Goal: Task Accomplishment & Management: Manage account settings

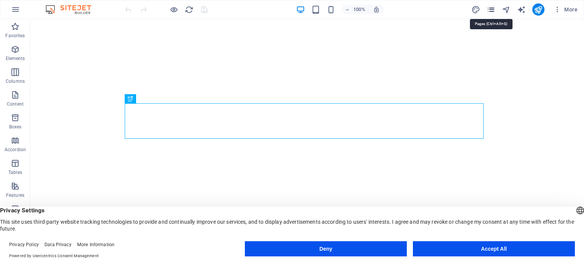
click at [490, 9] on icon "pages" at bounding box center [490, 9] width 9 height 9
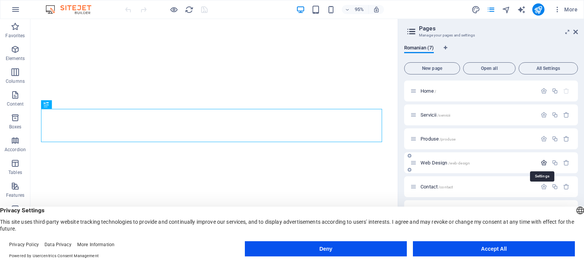
click at [541, 163] on icon "button" at bounding box center [543, 163] width 6 height 6
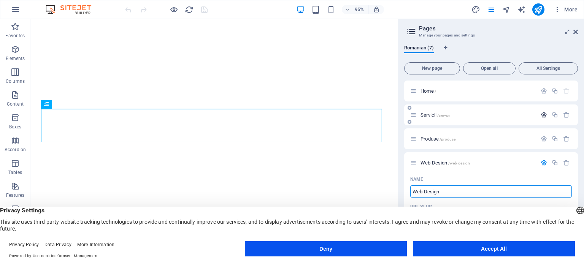
click at [543, 116] on icon "button" at bounding box center [543, 115] width 6 height 6
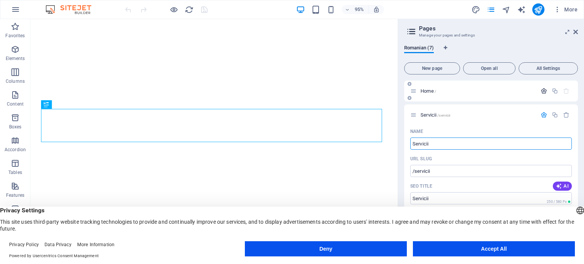
click at [541, 91] on icon "button" at bounding box center [543, 91] width 6 height 6
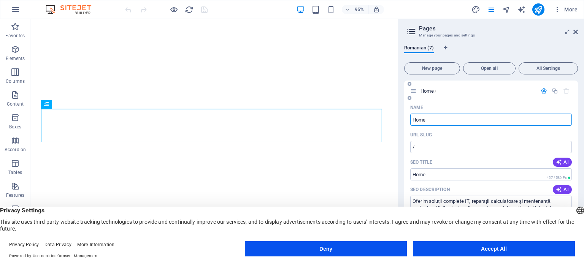
click at [543, 92] on icon "button" at bounding box center [543, 91] width 6 height 6
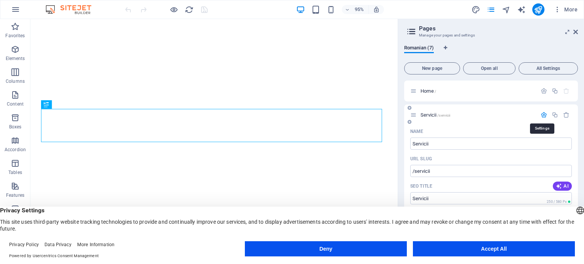
click at [543, 115] on icon "button" at bounding box center [543, 115] width 6 height 6
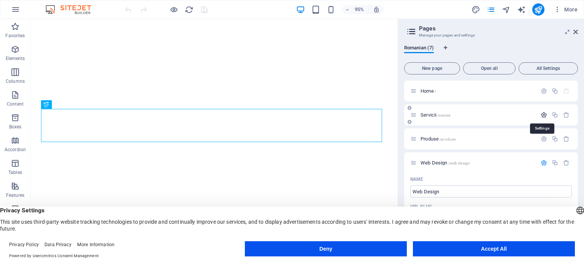
click at [543, 115] on icon "button" at bounding box center [543, 115] width 6 height 6
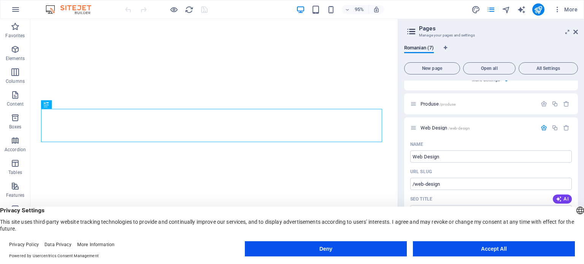
scroll to position [342, 0]
click at [542, 103] on icon "button" at bounding box center [543, 103] width 6 height 6
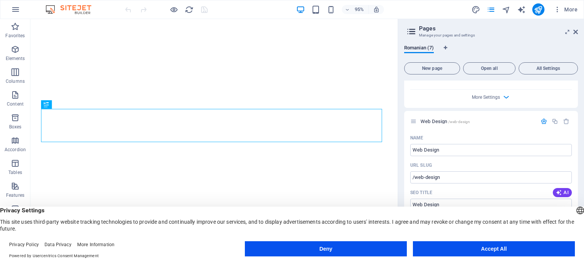
scroll to position [646, 0]
click at [541, 121] on icon "button" at bounding box center [543, 121] width 6 height 6
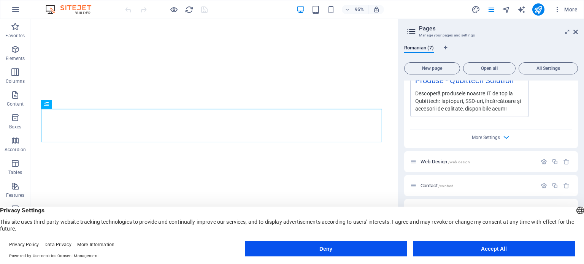
scroll to position [606, 0]
click at [543, 160] on icon "button" at bounding box center [543, 161] width 6 height 6
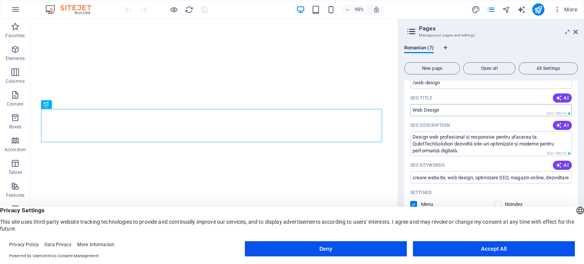
scroll to position [733, 0]
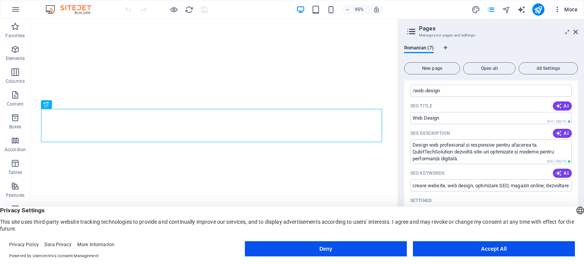
click at [563, 8] on span "More" at bounding box center [565, 10] width 24 height 8
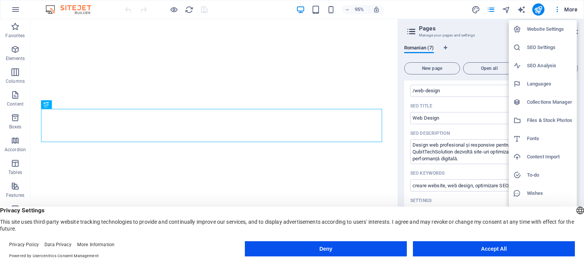
click at [540, 47] on h6 "SEO Settings" at bounding box center [549, 47] width 45 height 9
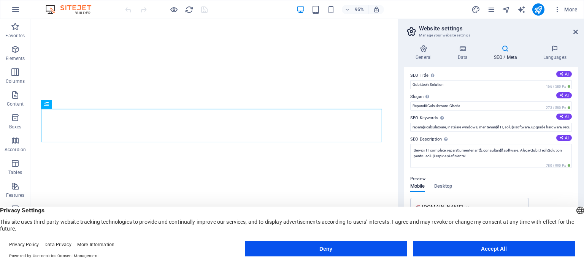
scroll to position [0, 0]
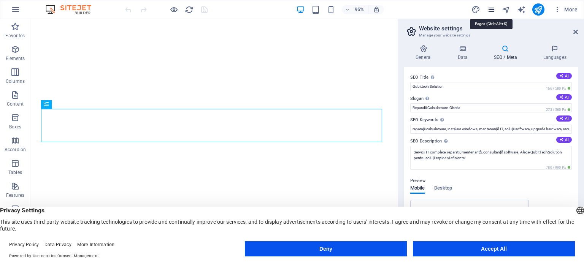
click at [491, 8] on icon "pages" at bounding box center [490, 9] width 9 height 9
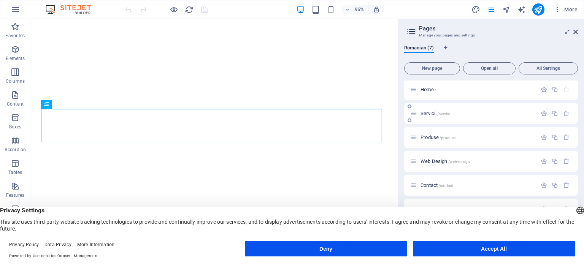
scroll to position [2, 0]
click at [541, 161] on icon "button" at bounding box center [543, 161] width 6 height 6
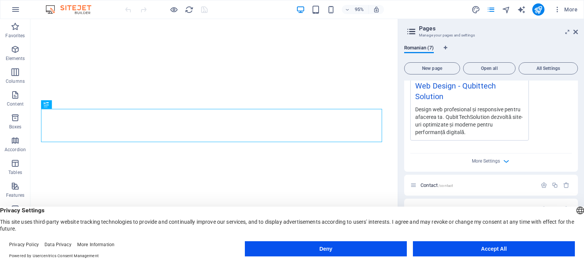
scroll to position [319, 0]
click at [543, 185] on icon "button" at bounding box center [543, 184] width 6 height 6
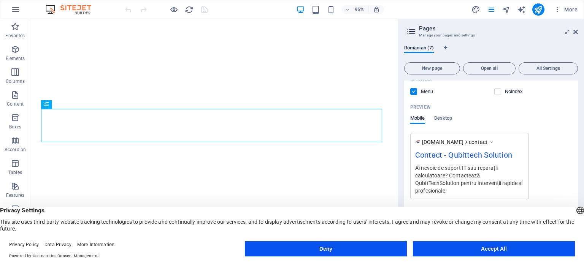
scroll to position [625, 0]
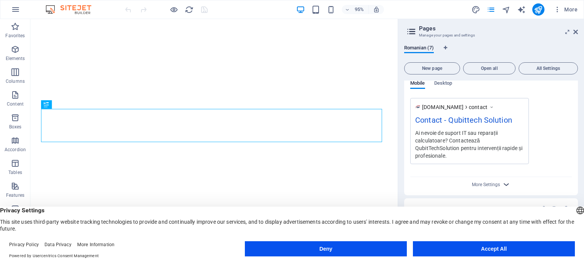
click at [503, 186] on icon "button" at bounding box center [506, 184] width 9 height 9
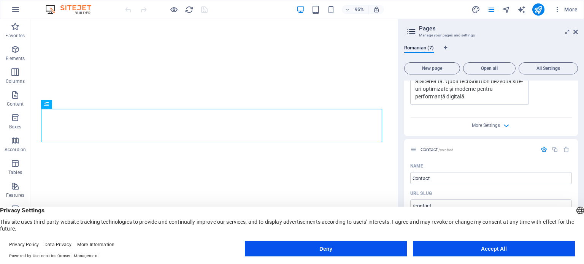
scroll to position [359, 0]
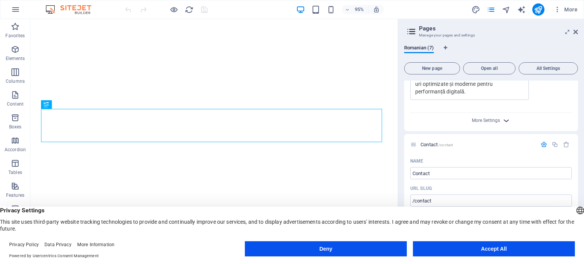
click at [504, 120] on icon "button" at bounding box center [506, 120] width 9 height 9
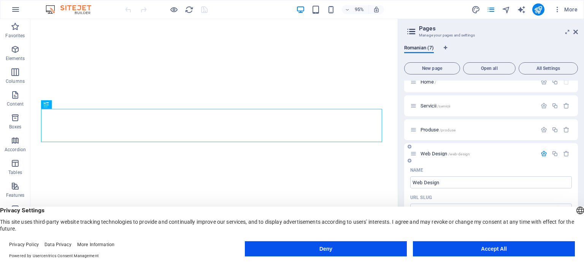
scroll to position [0, 0]
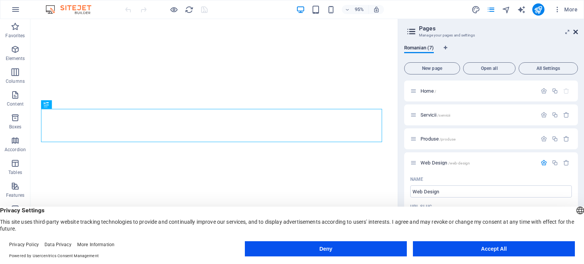
click at [575, 31] on icon at bounding box center [575, 32] width 5 height 6
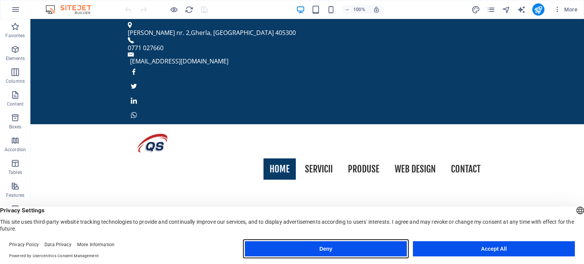
click at [374, 252] on button "Deny" at bounding box center [326, 248] width 162 height 15
